Goal: Task Accomplishment & Management: Manage account settings

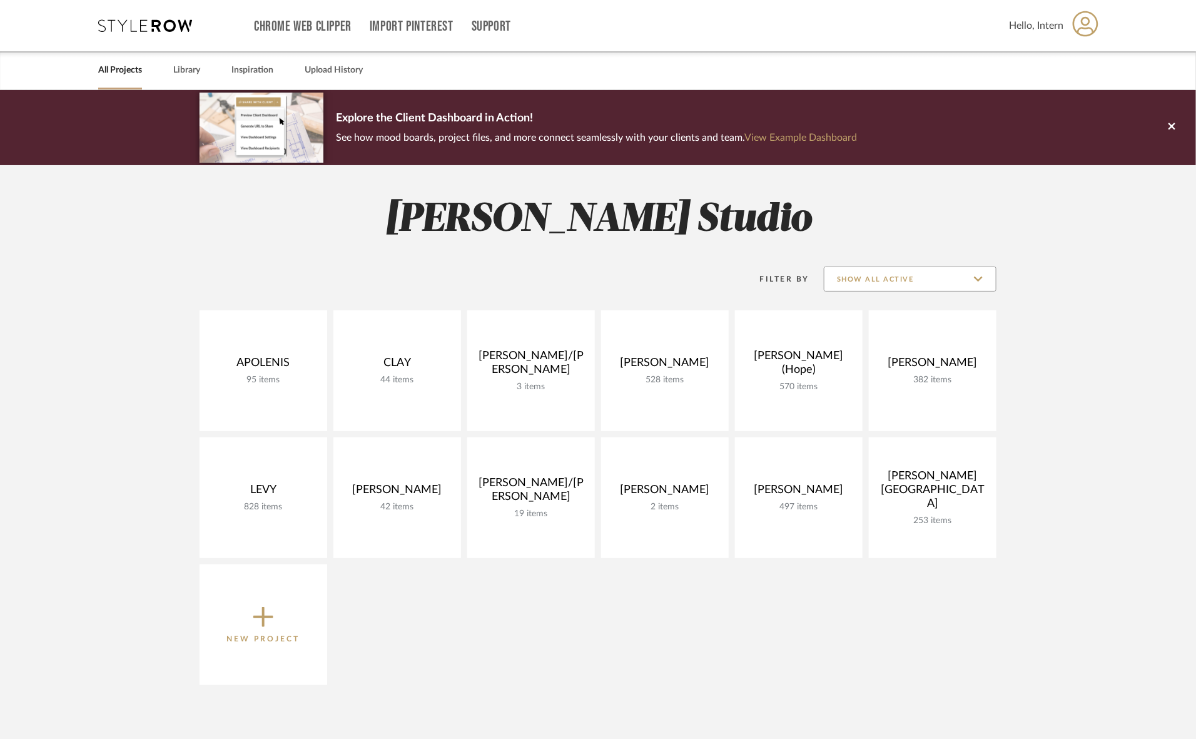
click at [866, 283] on input "Show All Active" at bounding box center [910, 278] width 173 height 25
click at [864, 370] on span "Archived" at bounding box center [912, 370] width 148 height 11
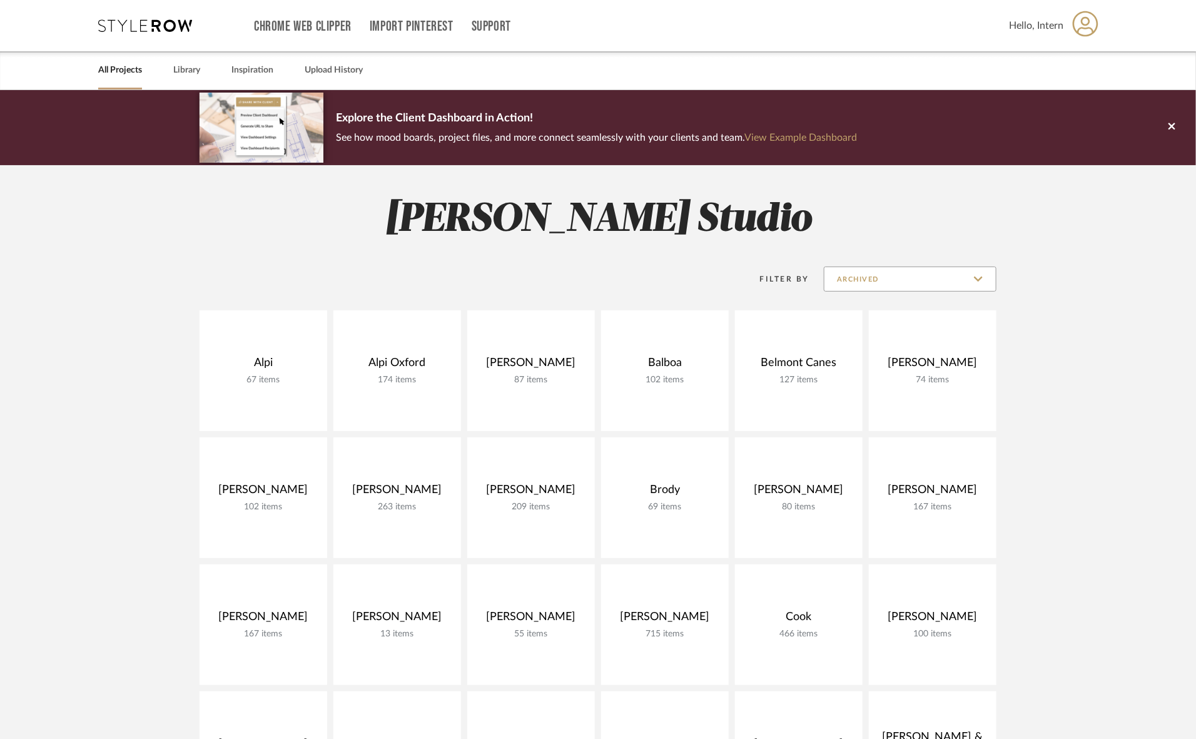
click at [857, 280] on input "Archived" at bounding box center [910, 278] width 173 height 25
click at [849, 320] on span "Show All Active" at bounding box center [909, 310] width 171 height 30
type input "Show All Active"
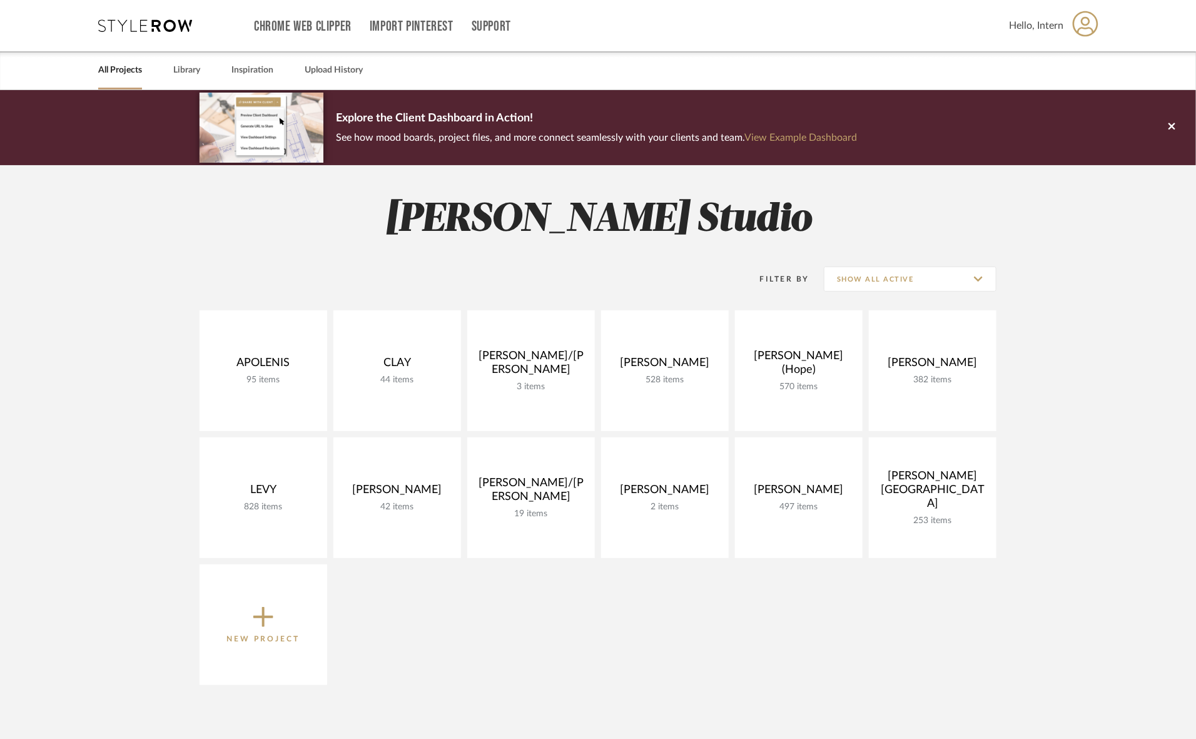
click at [305, 615] on button "New Project" at bounding box center [264, 624] width 128 height 121
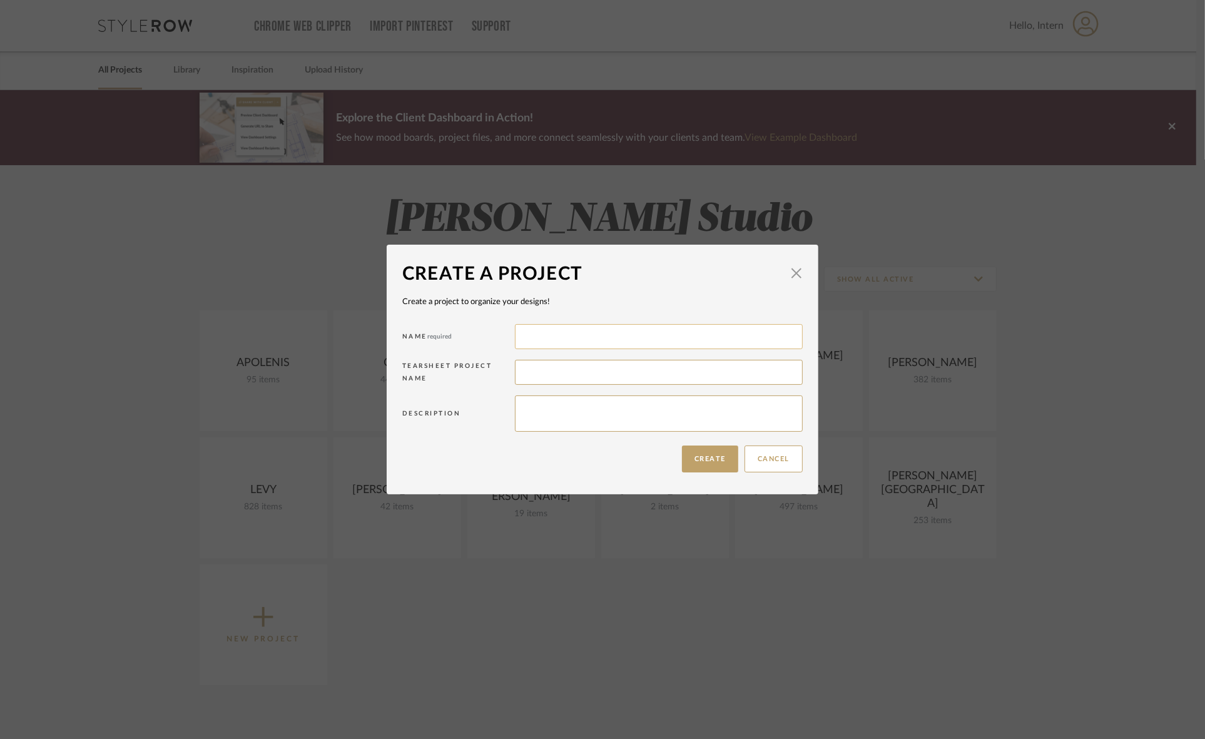
click at [549, 336] on input at bounding box center [659, 336] width 288 height 25
type input "Oyer"
click at [542, 369] on input at bounding box center [659, 372] width 288 height 25
click at [769, 463] on button "Cancel" at bounding box center [773, 458] width 58 height 27
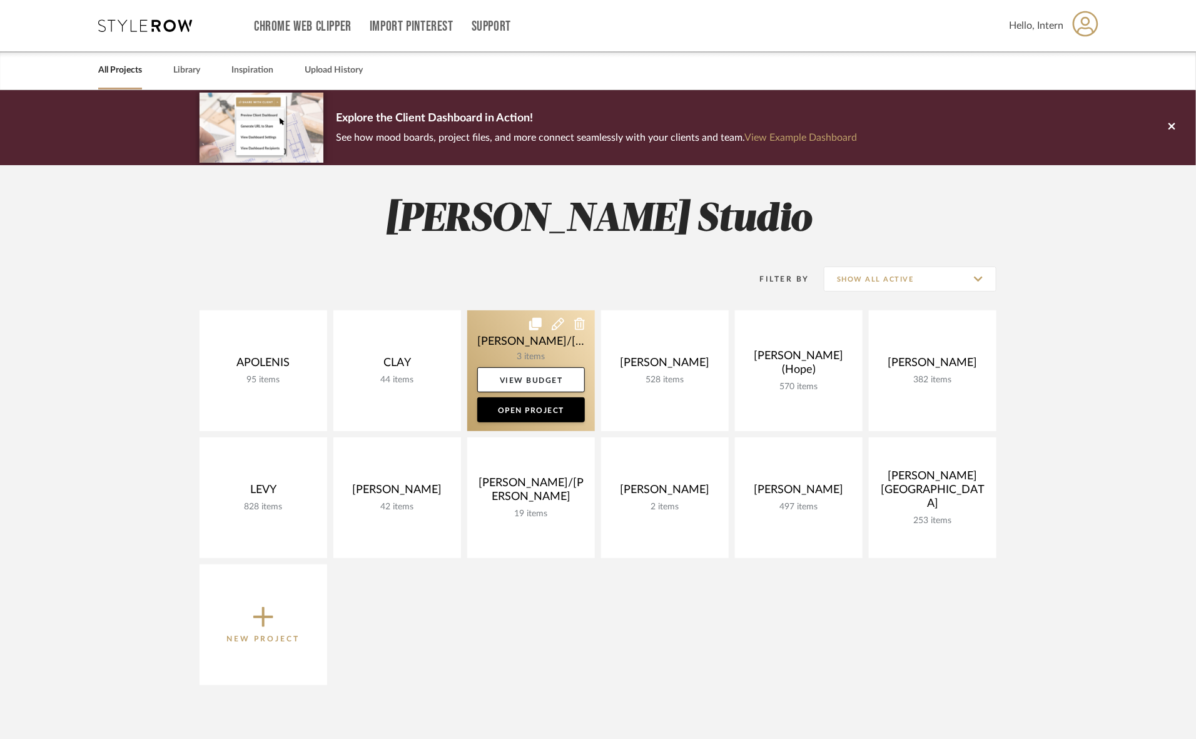
click at [557, 324] on icon at bounding box center [558, 324] width 13 height 13
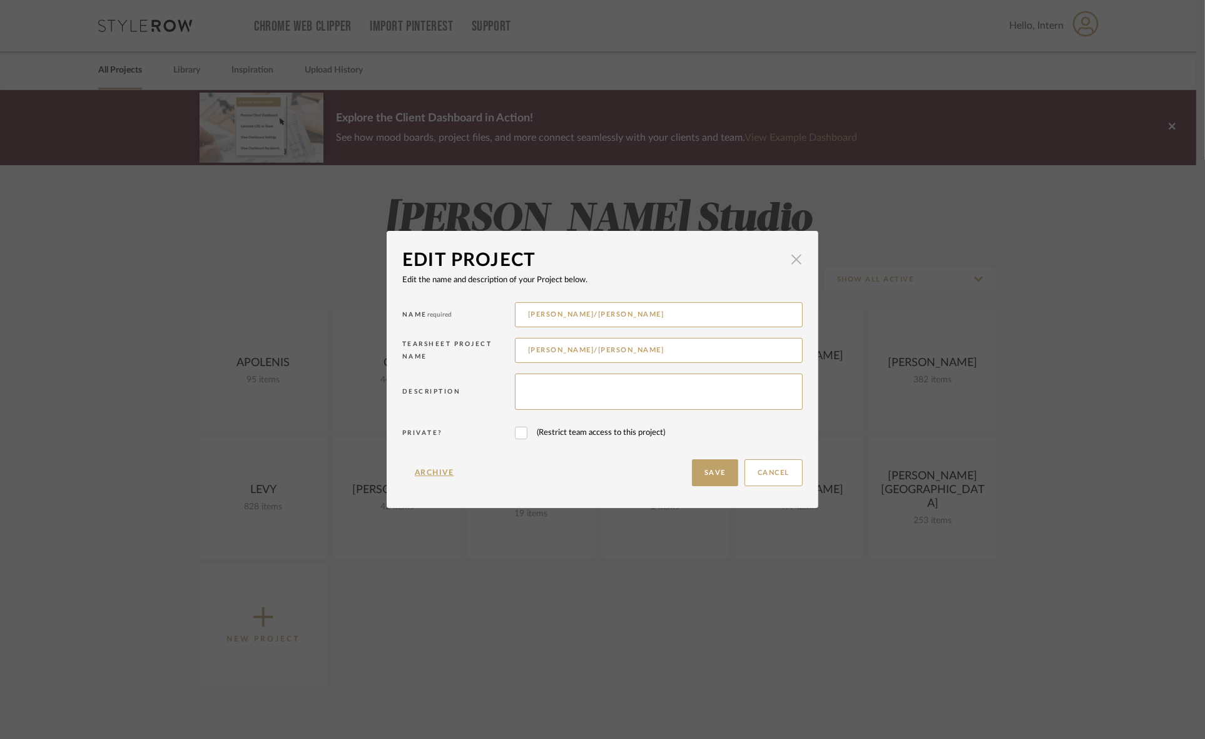
click at [791, 258] on span "button" at bounding box center [796, 258] width 25 height 25
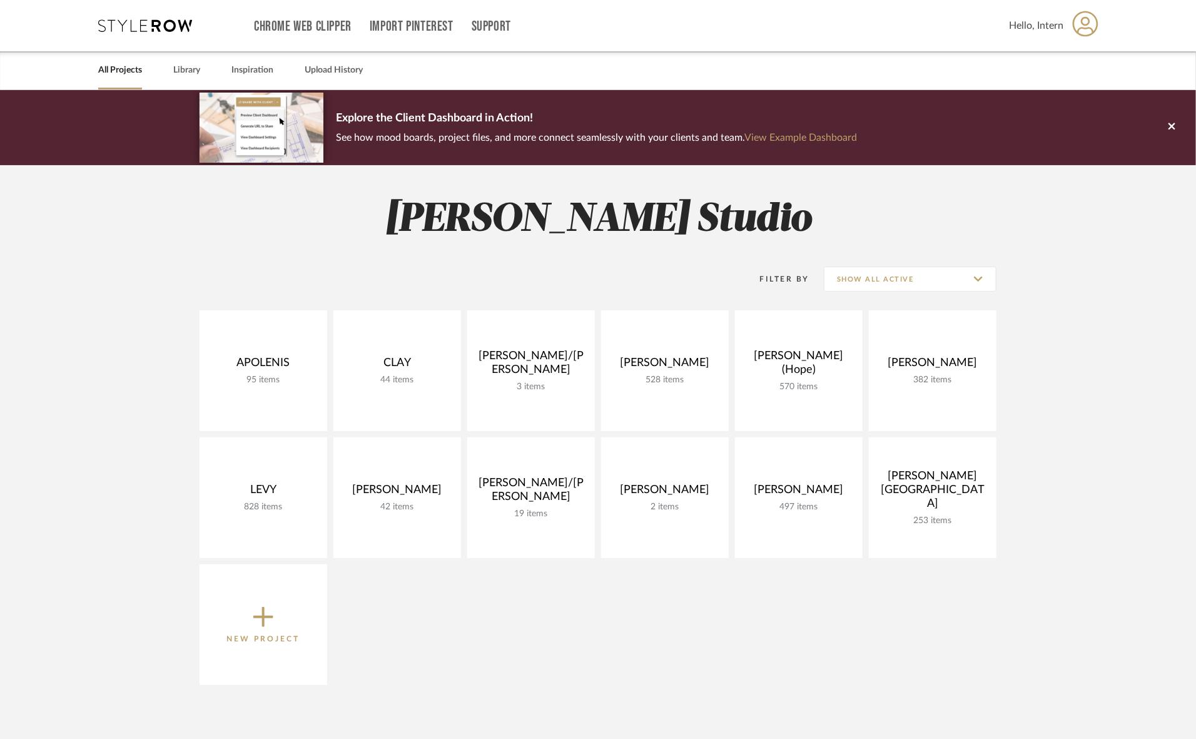
click at [294, 627] on span "New Project" at bounding box center [263, 624] width 73 height 41
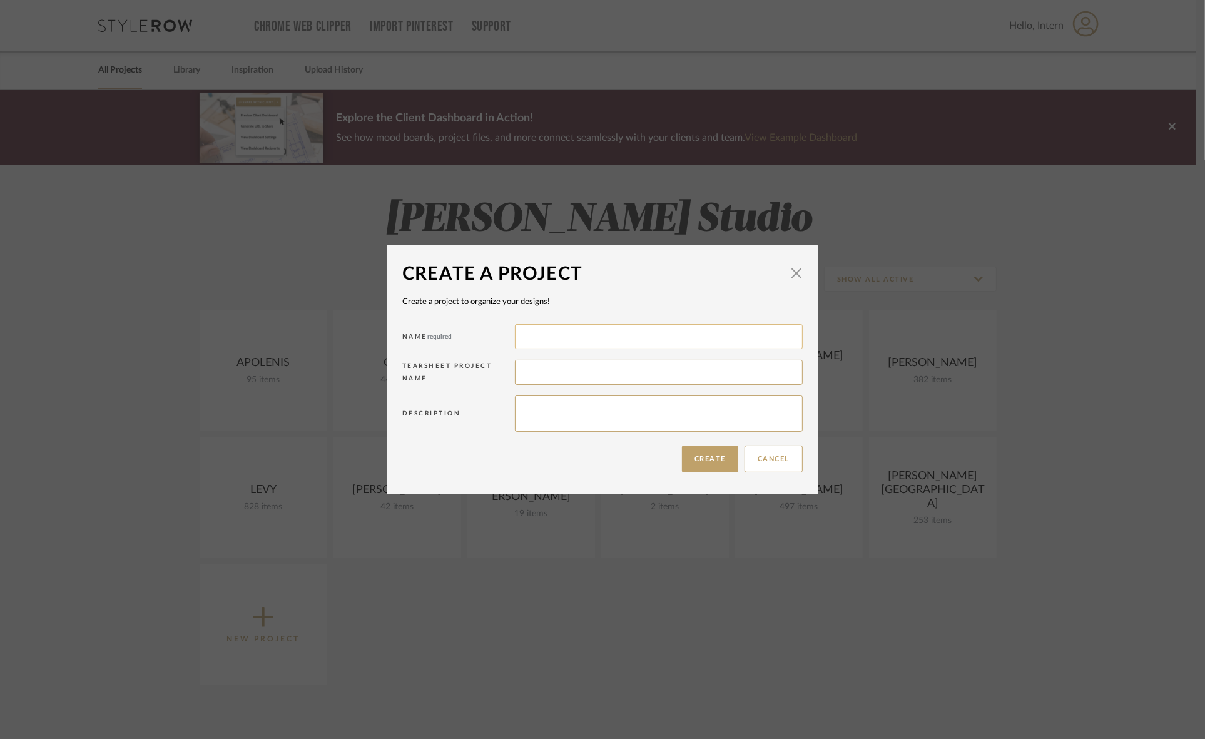
click at [527, 329] on input at bounding box center [659, 336] width 288 height 25
type input "Oyer"
click at [792, 267] on span "button" at bounding box center [796, 272] width 25 height 25
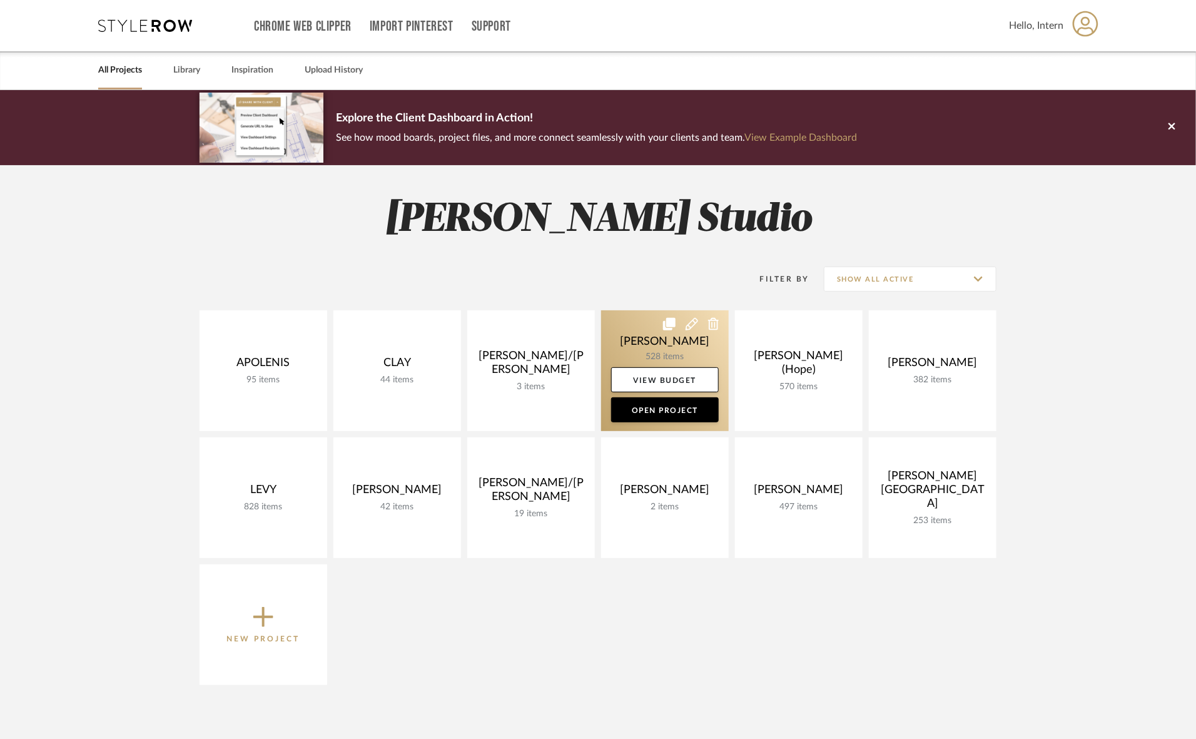
click at [689, 321] on icon at bounding box center [692, 324] width 13 height 13
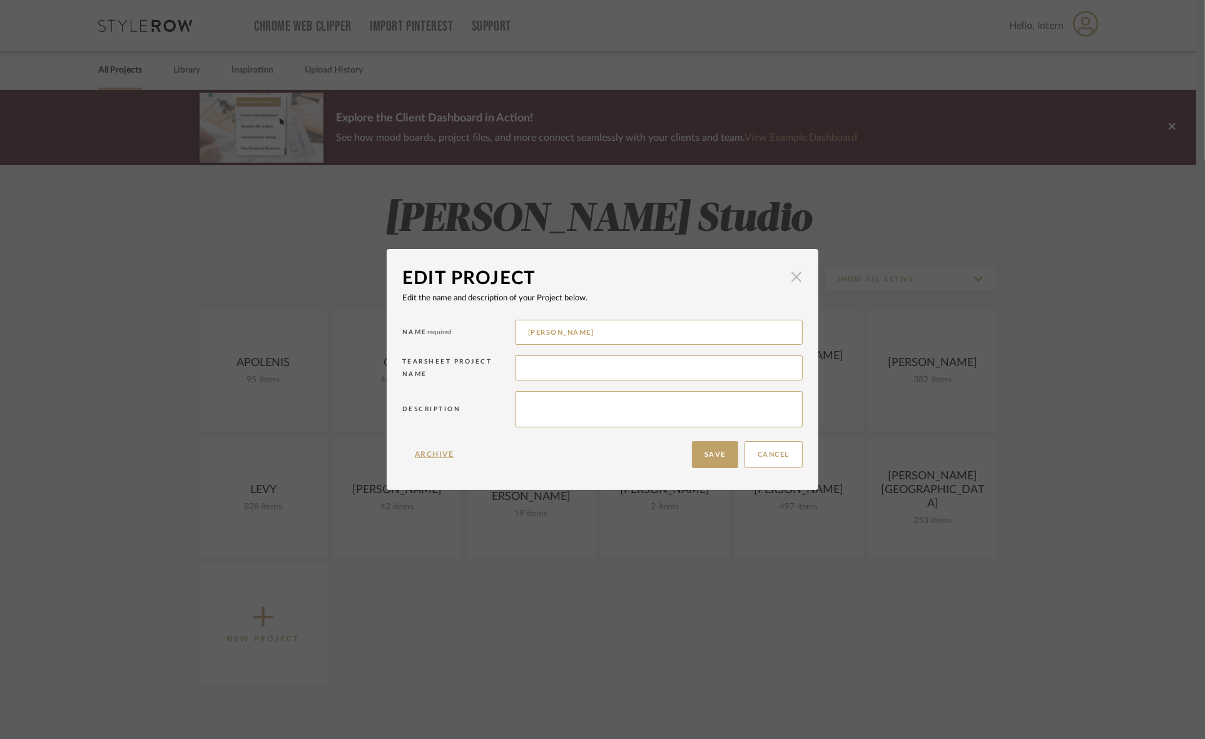
click at [792, 272] on span "button" at bounding box center [796, 277] width 25 height 25
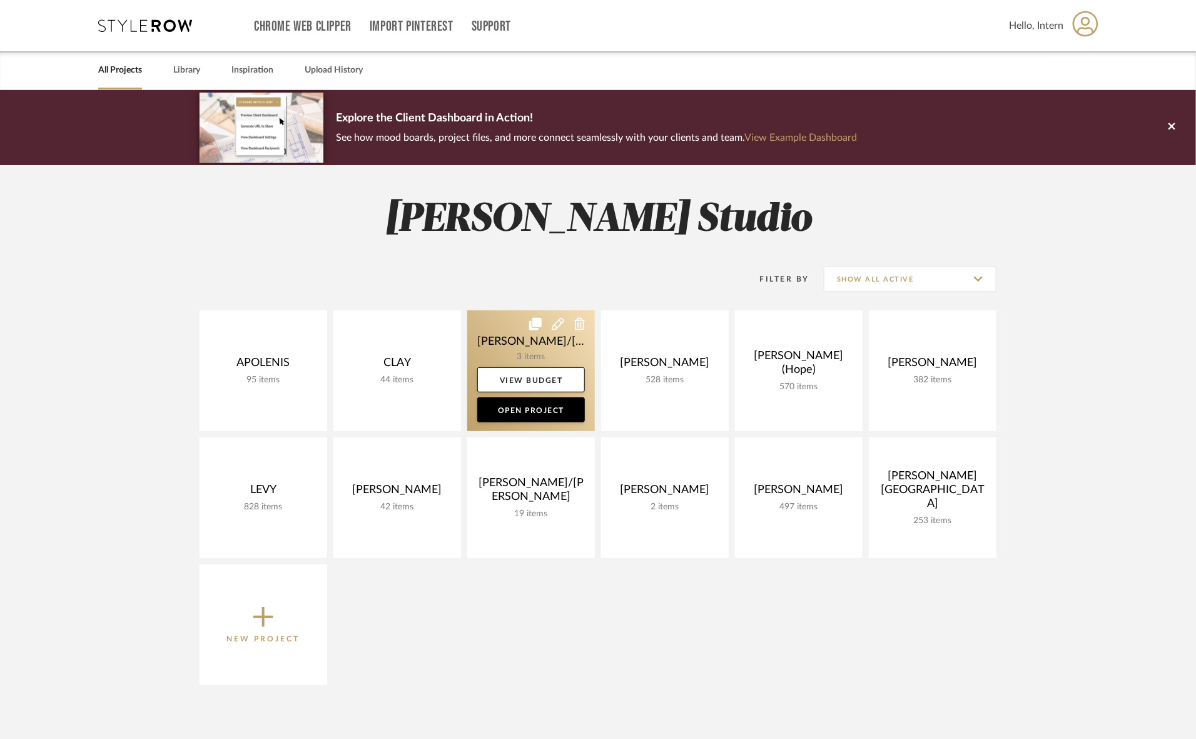
click at [555, 318] on icon at bounding box center [558, 324] width 13 height 13
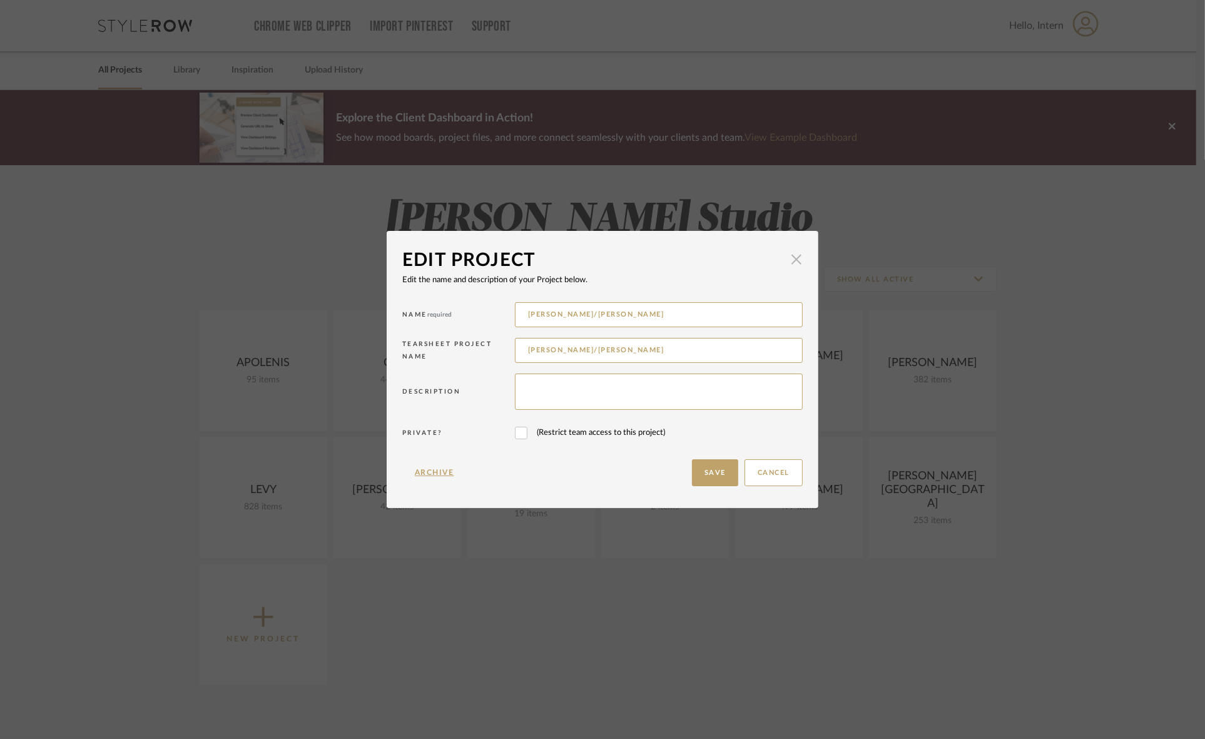
click at [789, 256] on span "button" at bounding box center [796, 258] width 25 height 25
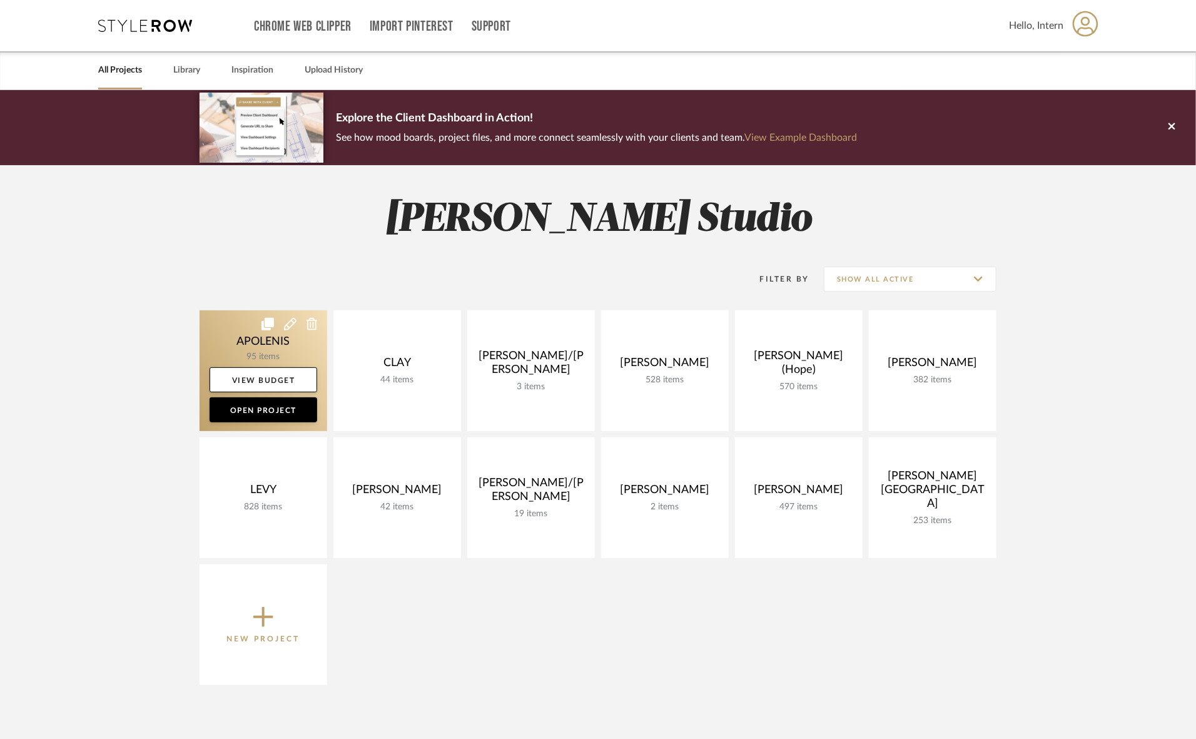
click at [286, 321] on icon at bounding box center [290, 324] width 13 height 13
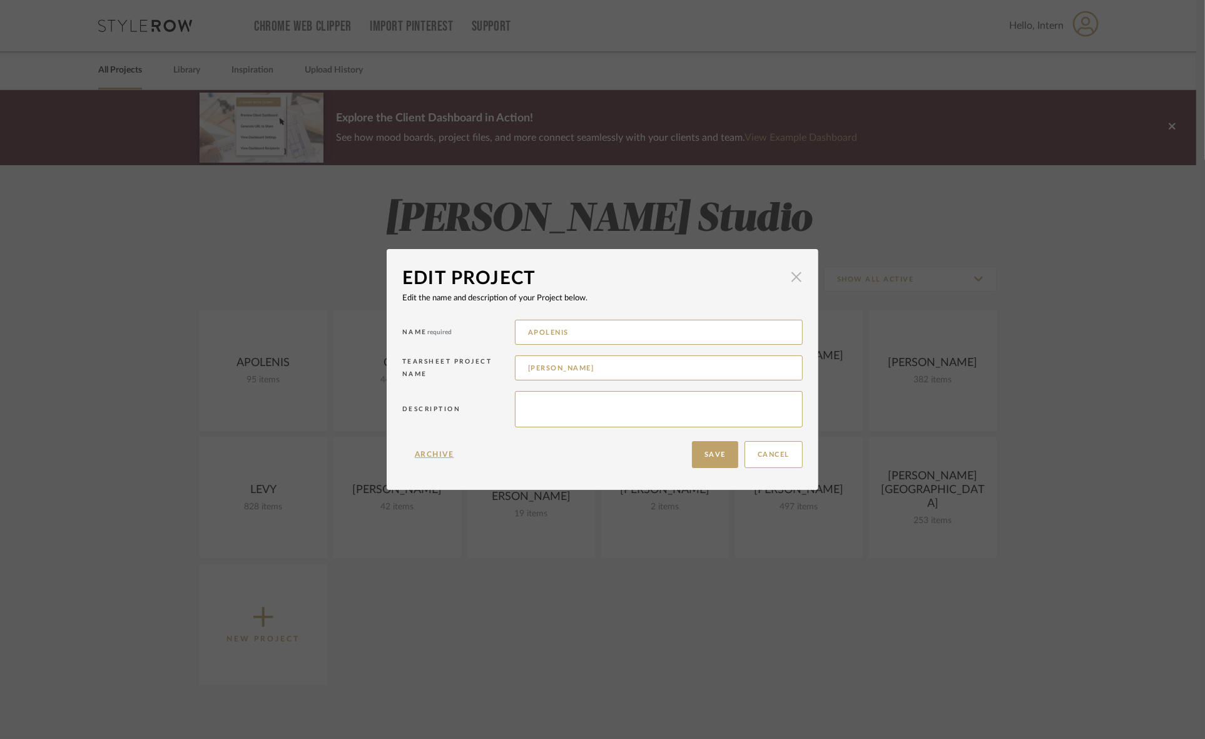
click at [789, 272] on span "button" at bounding box center [796, 277] width 25 height 25
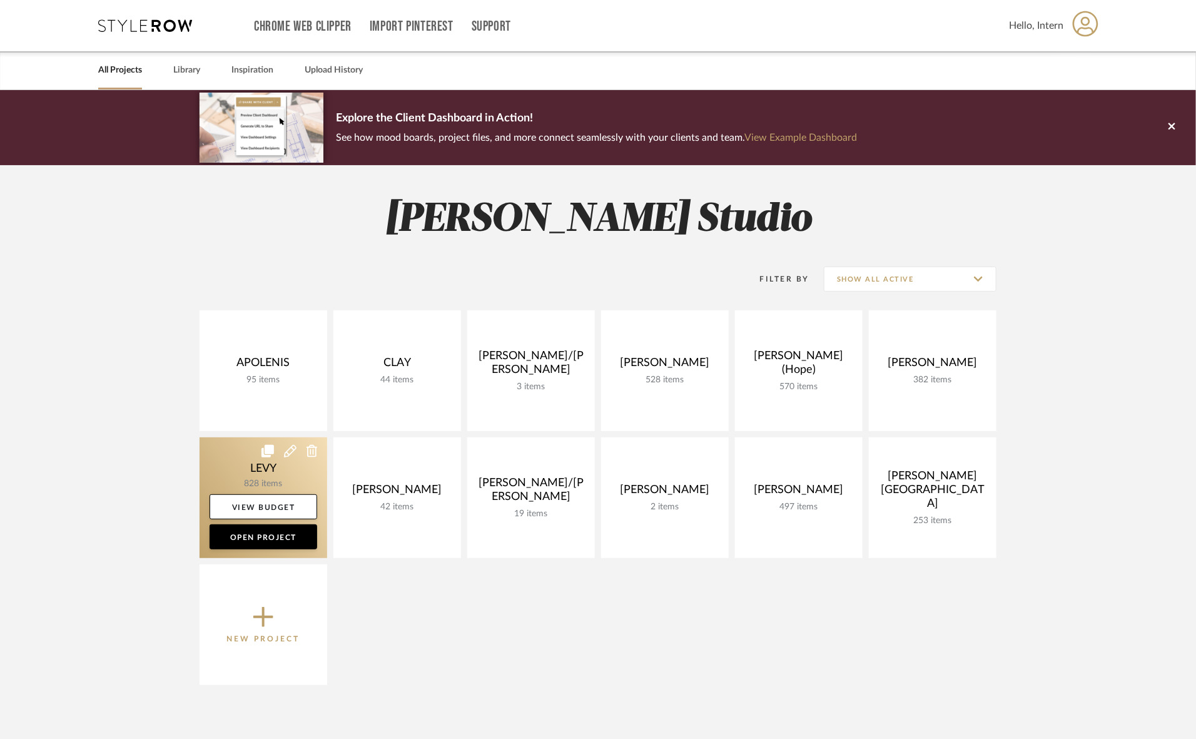
click at [288, 448] on icon at bounding box center [290, 451] width 13 height 13
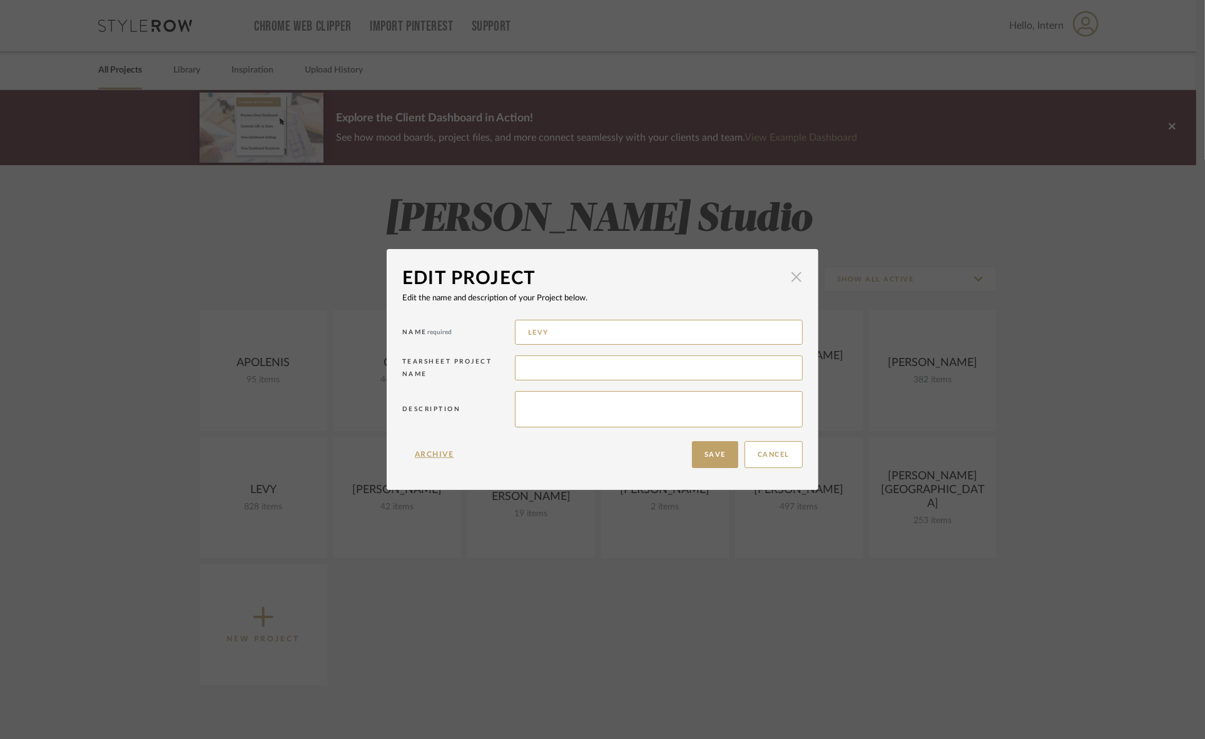
click at [790, 274] on span "button" at bounding box center [796, 277] width 25 height 25
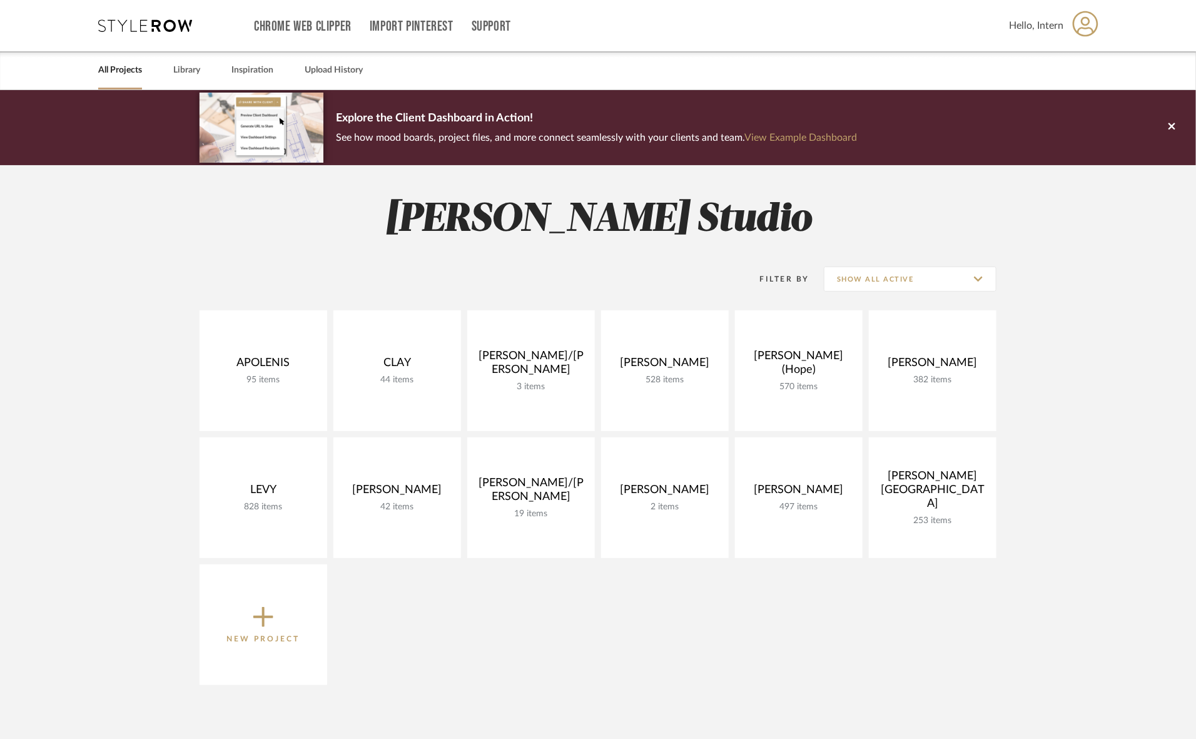
click at [280, 618] on span "New Project" at bounding box center [263, 624] width 73 height 41
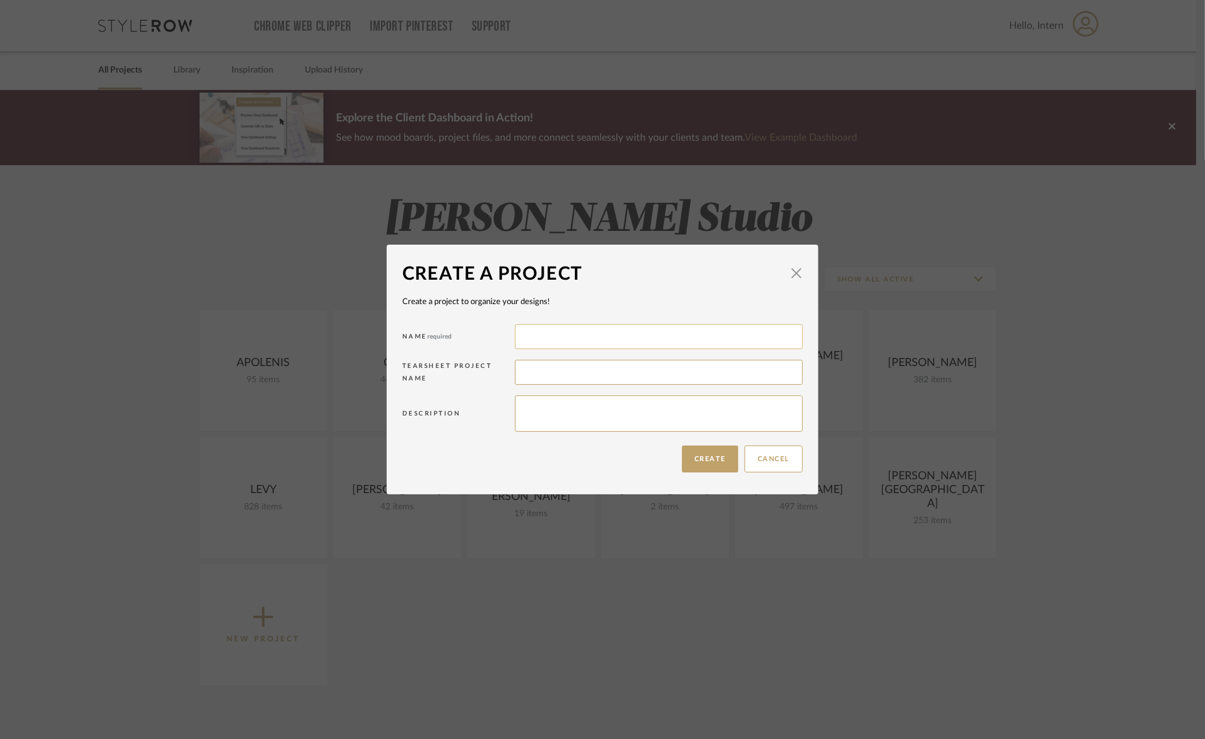
click at [592, 342] on input at bounding box center [659, 336] width 288 height 25
type input "OYER"
click at [709, 453] on button "Create" at bounding box center [710, 458] width 56 height 27
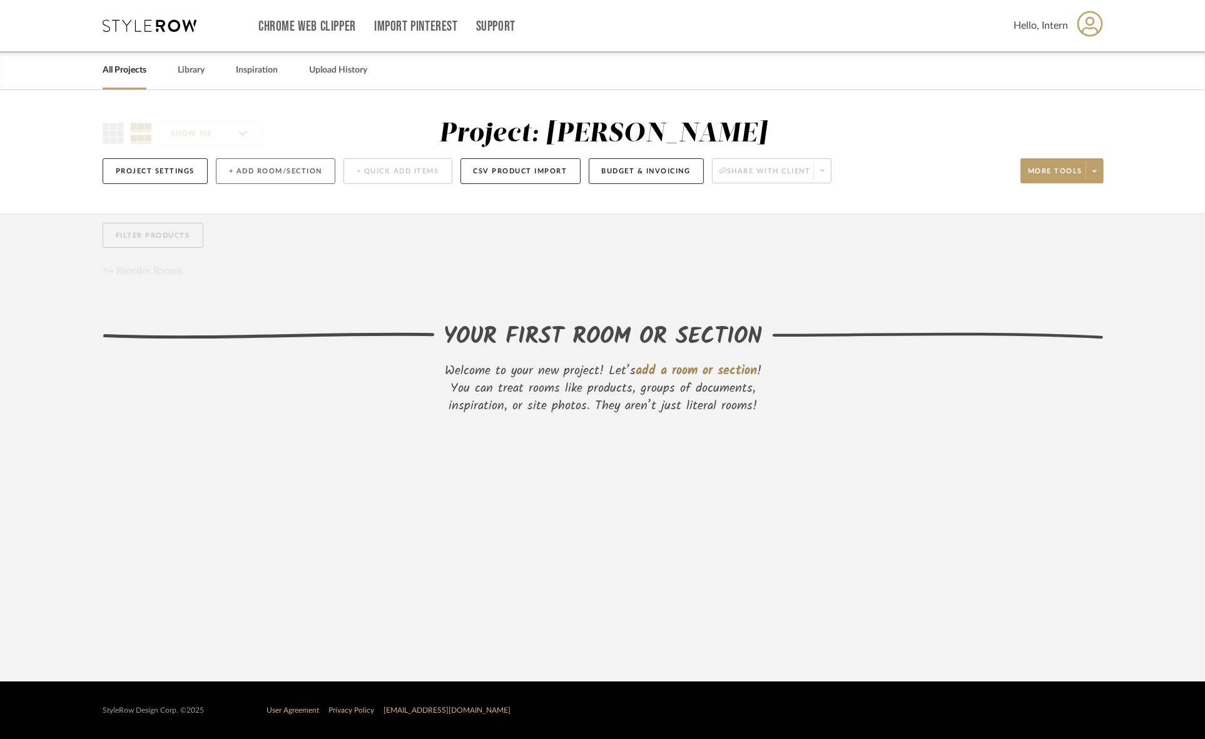
click at [288, 169] on button "+ Add Room/Section" at bounding box center [275, 171] width 119 height 26
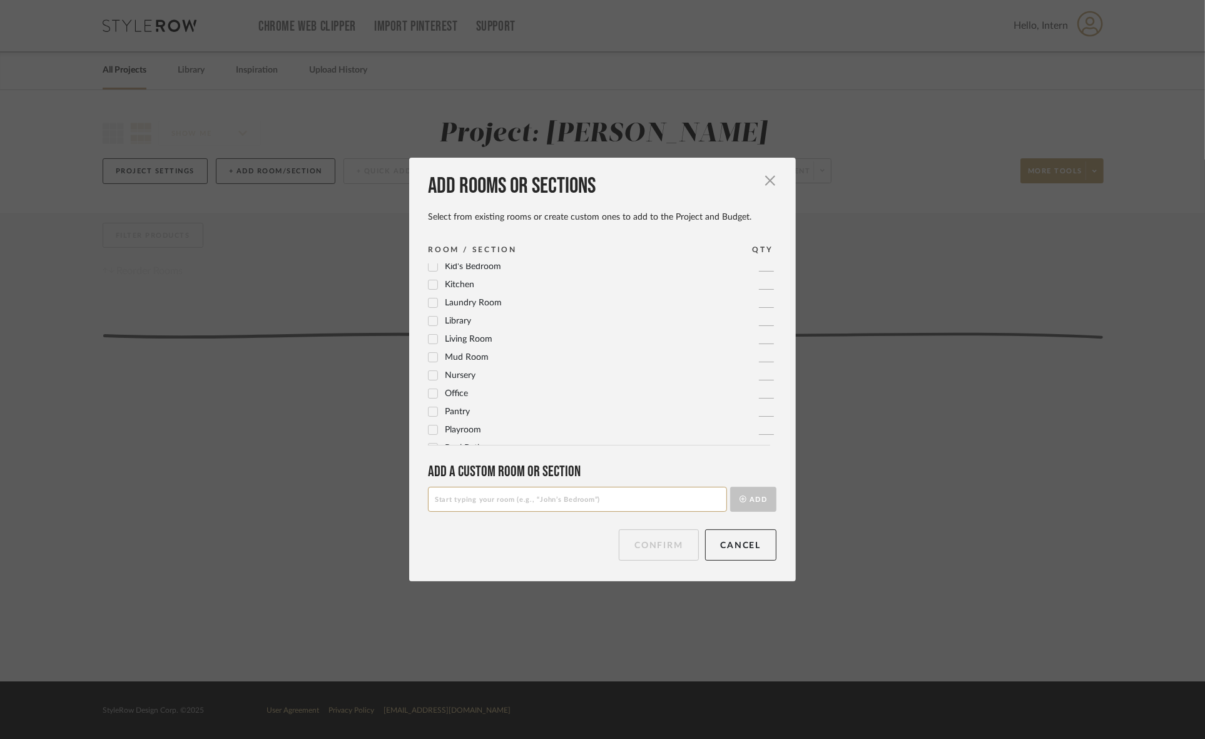
scroll to position [391, 0]
click at [428, 311] on icon at bounding box center [432, 315] width 9 height 9
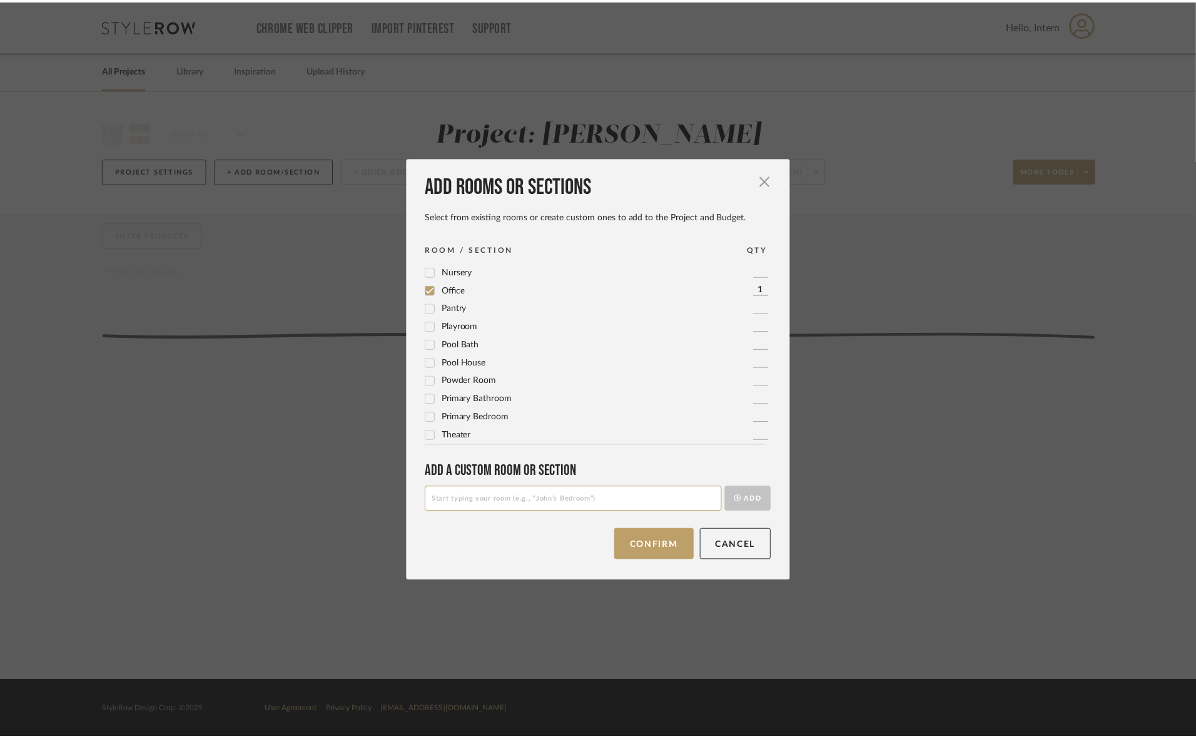
scroll to position [417, 0]
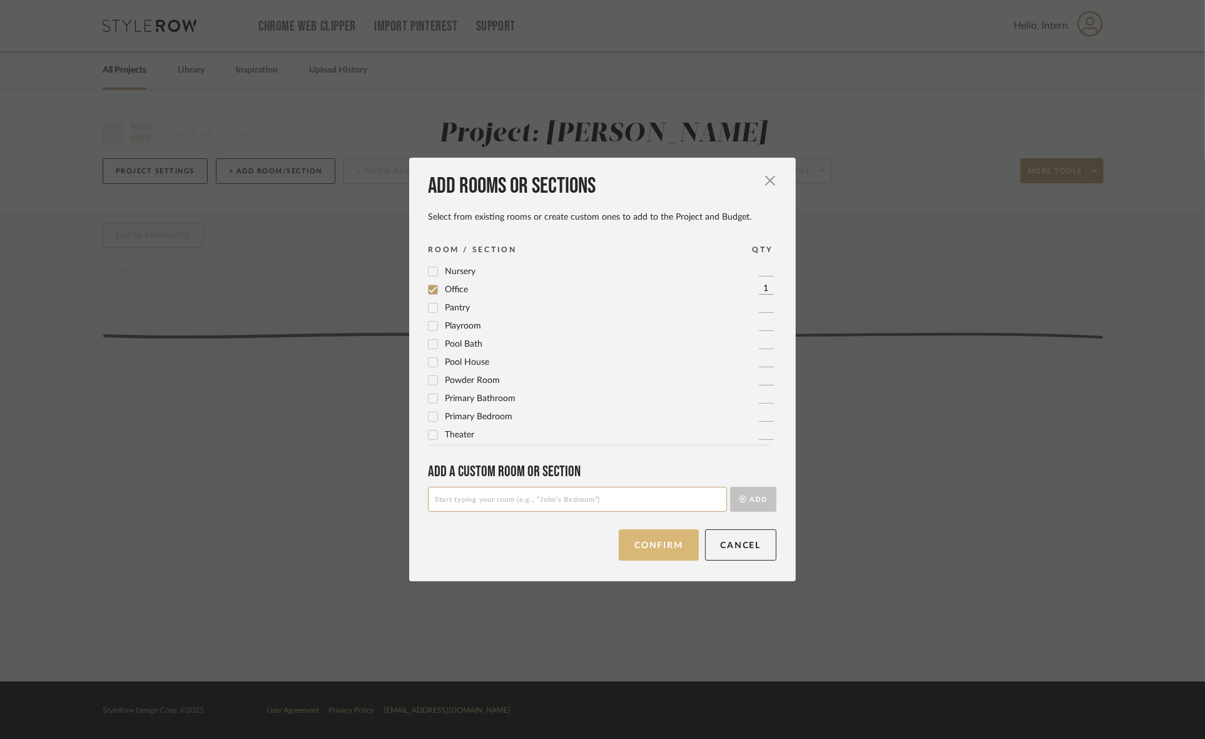
click at [643, 545] on button "Confirm" at bounding box center [658, 544] width 79 height 31
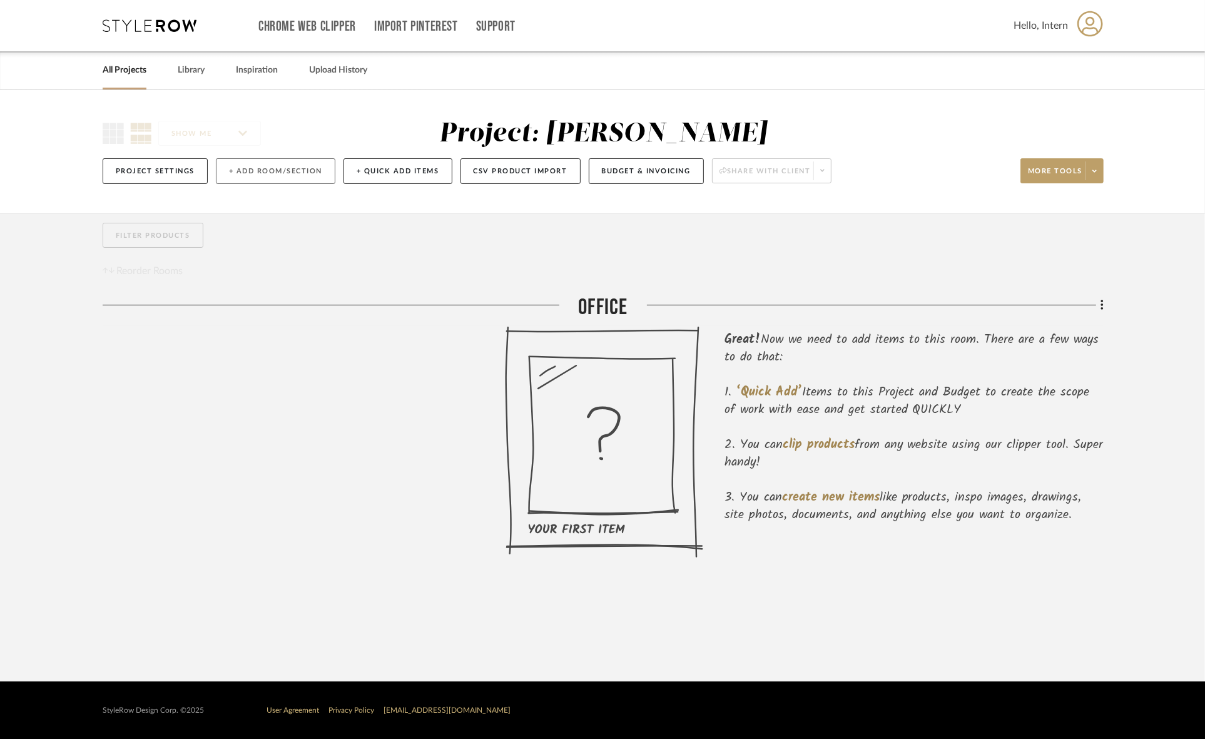
click at [248, 172] on button "+ Add Room/Section" at bounding box center [275, 171] width 119 height 26
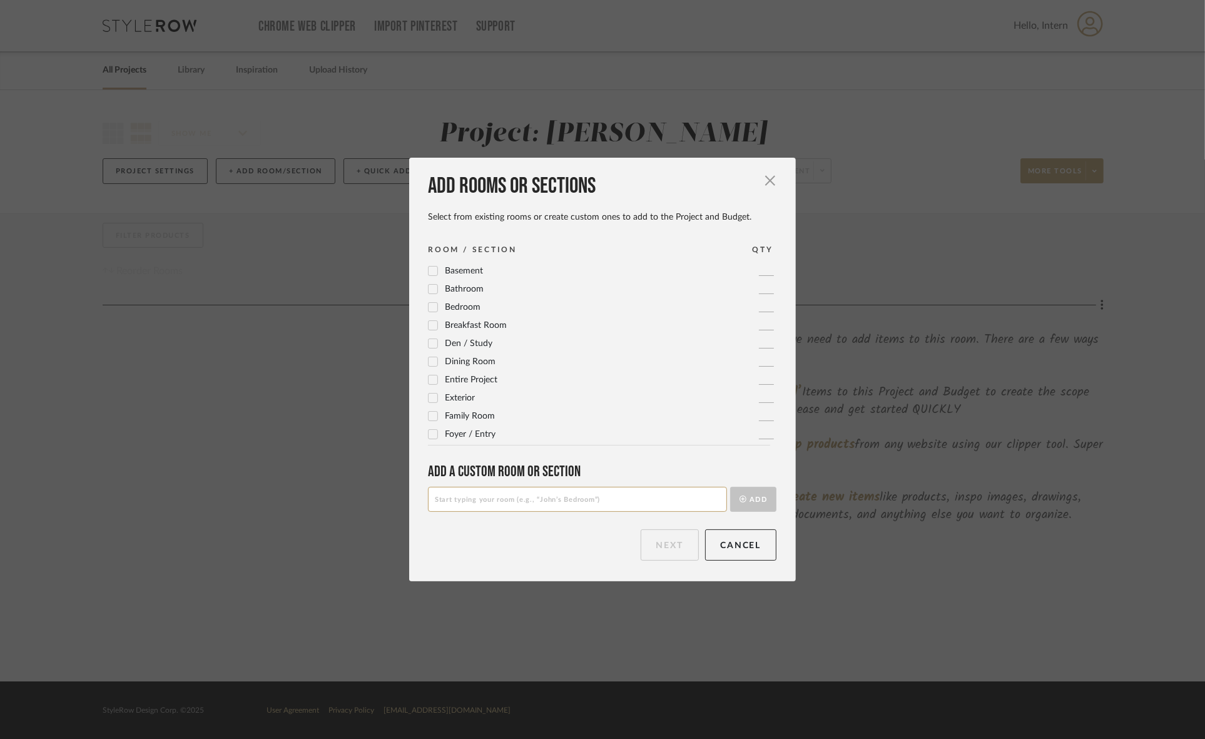
click at [505, 499] on input at bounding box center [577, 499] width 299 height 25
type input "Porch"
click at [746, 495] on button "Add" at bounding box center [753, 499] width 46 height 25
click at [657, 547] on button "Next" at bounding box center [669, 544] width 58 height 31
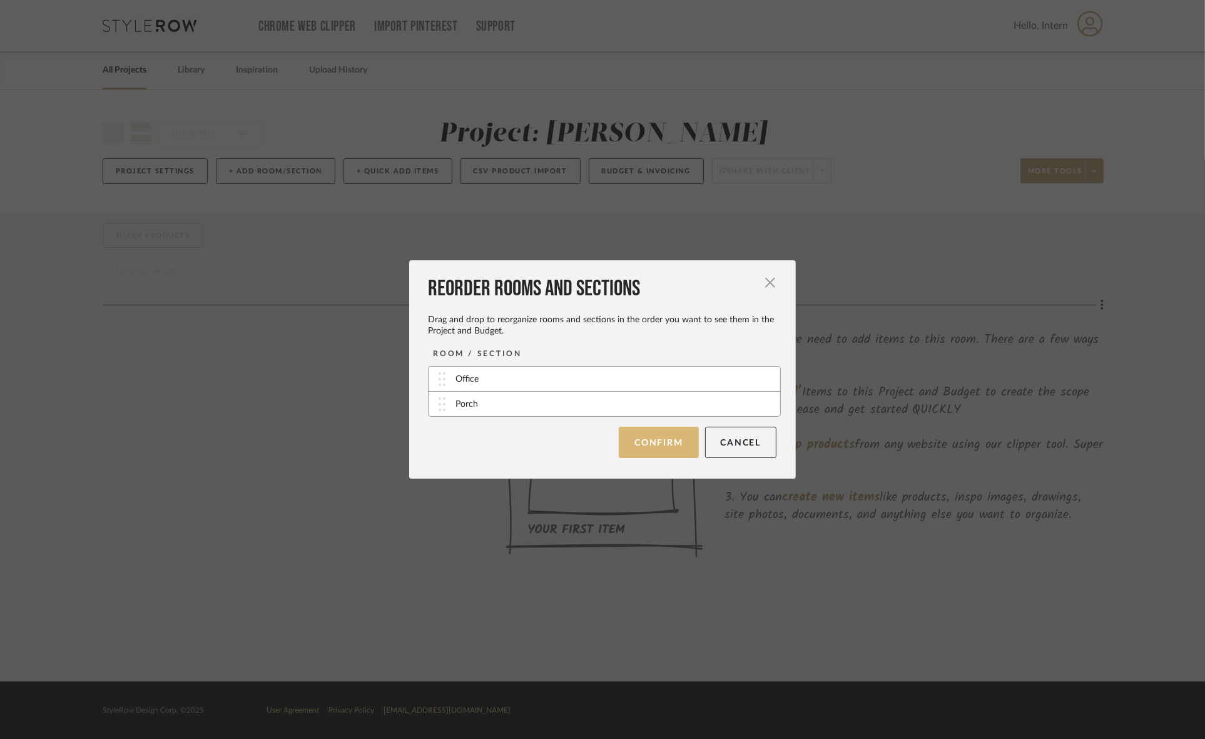
click at [637, 440] on button "Confirm" at bounding box center [658, 442] width 79 height 31
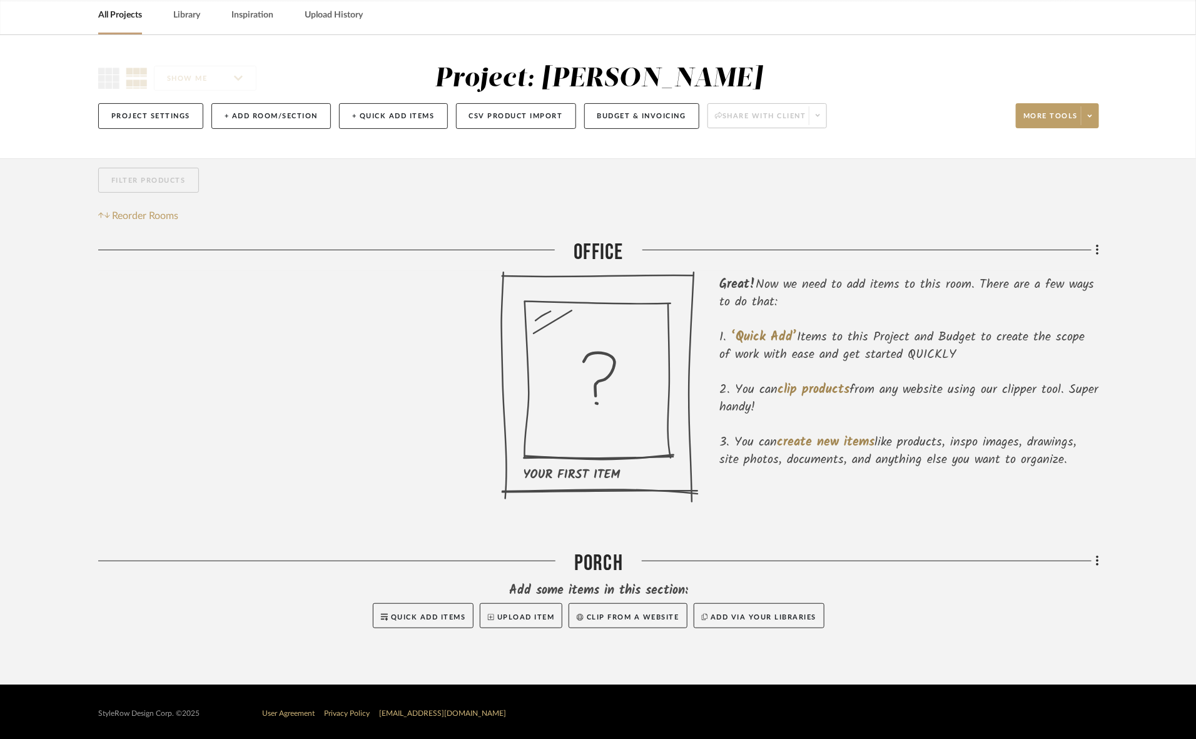
scroll to position [58, 0]
